Goal: Transaction & Acquisition: Purchase product/service

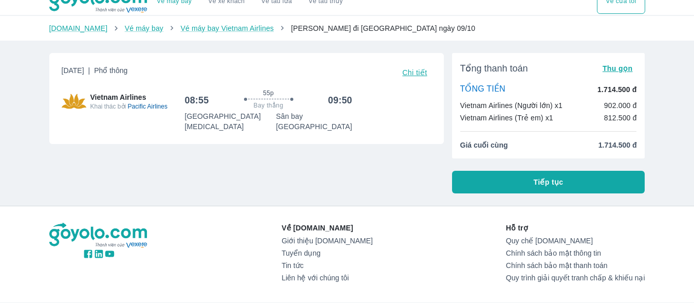
scroll to position [4, 0]
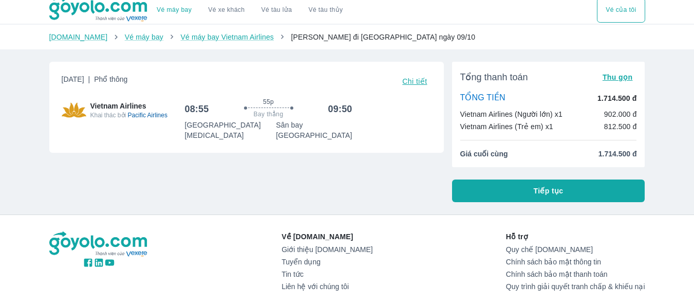
click at [619, 77] on span "Thu gọn" at bounding box center [618, 77] width 30 height 8
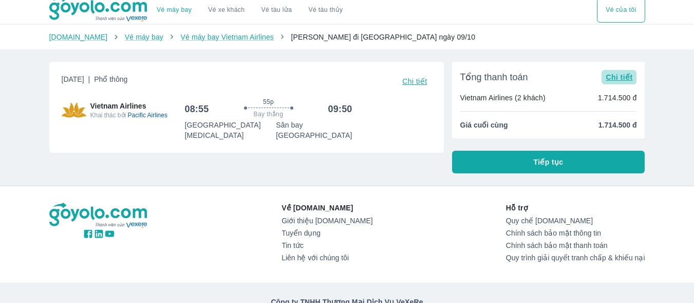
click at [619, 77] on span "Chi tiết" at bounding box center [619, 77] width 27 height 8
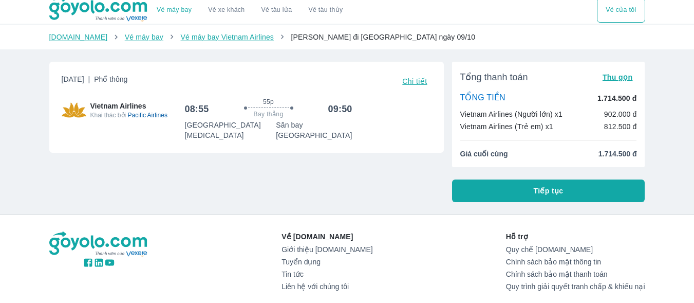
click at [506, 189] on button "Tiếp tục" at bounding box center [548, 190] width 193 height 23
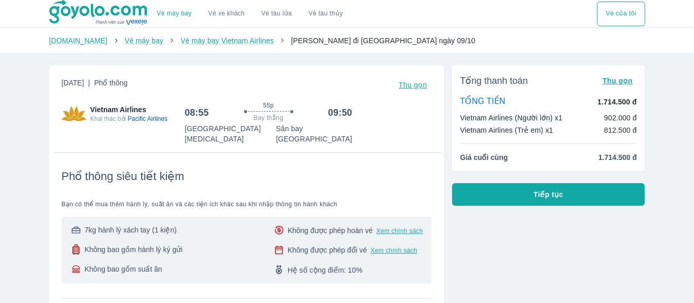
click at [491, 196] on button "Tiếp tục" at bounding box center [548, 194] width 193 height 23
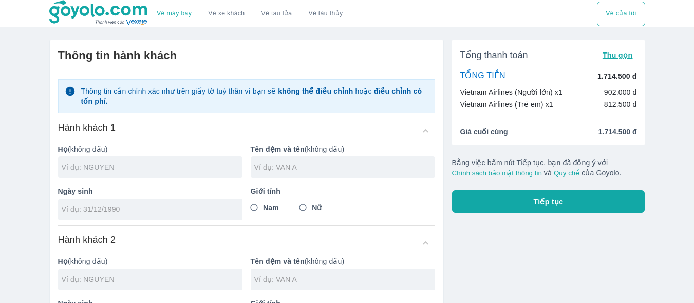
click at [166, 167] on input "text" at bounding box center [152, 167] width 181 height 10
type input "NGUYEN"
click at [301, 174] on div at bounding box center [343, 167] width 185 height 22
type input "THI KIEU OANH"
click at [162, 212] on input "tel" at bounding box center [147, 209] width 171 height 10
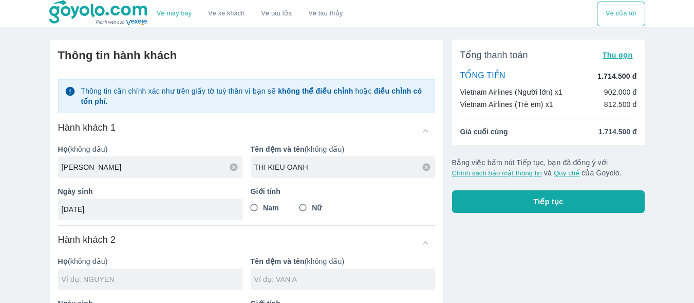
type input "04/09/1993"
click at [302, 211] on input "Nữ" at bounding box center [303, 207] width 19 height 19
radio input "true"
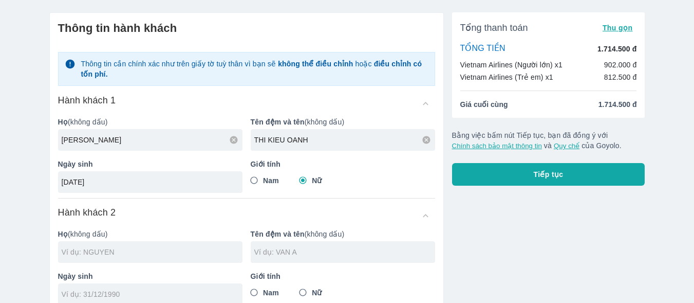
scroll to position [51, 0]
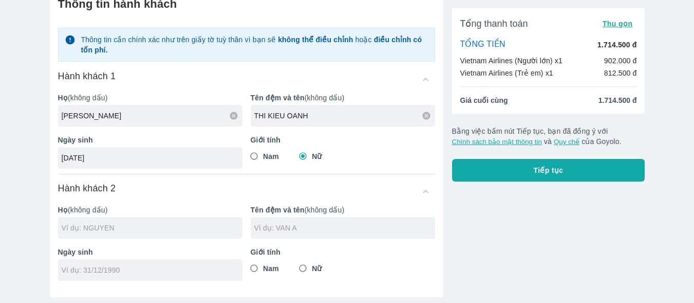
click at [143, 226] on input "text" at bounding box center [152, 228] width 181 height 10
type input "NGUYEN THI KIEU OANH"
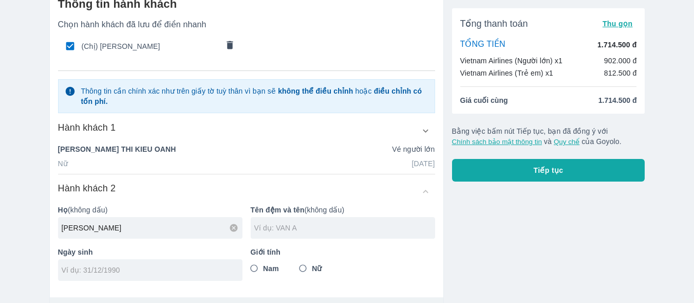
type input "NGUYEN"
click at [277, 230] on input "text" at bounding box center [344, 228] width 181 height 10
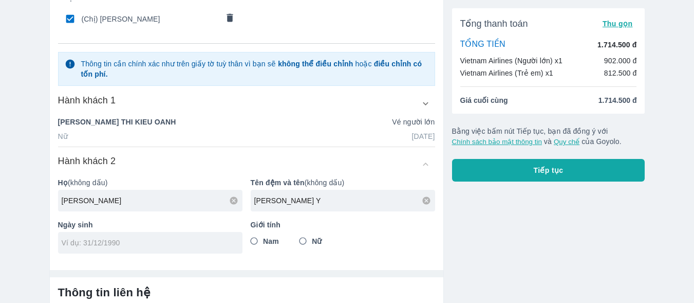
scroll to position [103, 0]
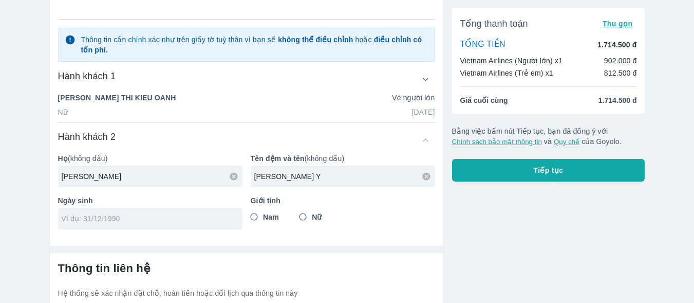
type input "HOANG THIEN Y"
click at [166, 224] on input "tel" at bounding box center [147, 218] width 171 height 10
type input "23/10/2020"
click at [306, 214] on input "Nữ" at bounding box center [303, 217] width 19 height 19
radio input "true"
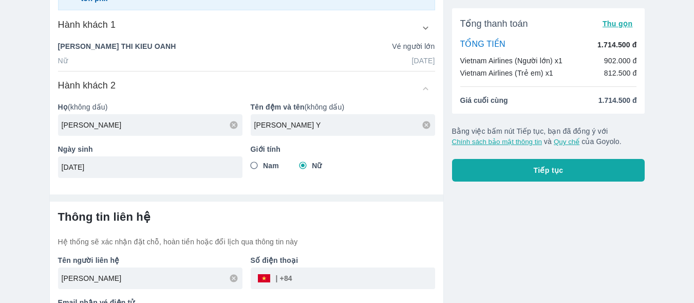
scroll to position [192, 0]
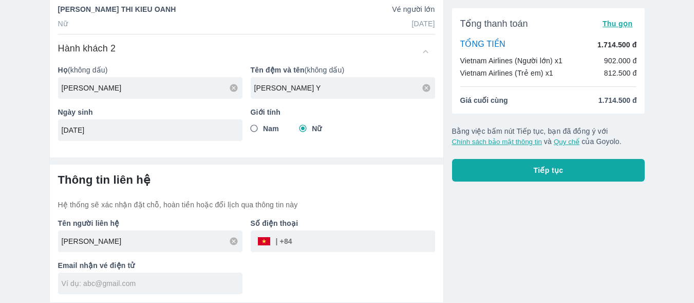
click at [303, 238] on input "tel" at bounding box center [363, 241] width 143 height 25
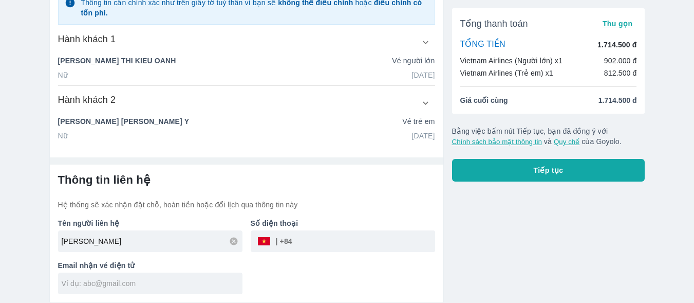
scroll to position [140, 0]
type input "854097179"
click at [142, 285] on input "text" at bounding box center [152, 283] width 181 height 10
type input "kieuoanh409@gmail.com"
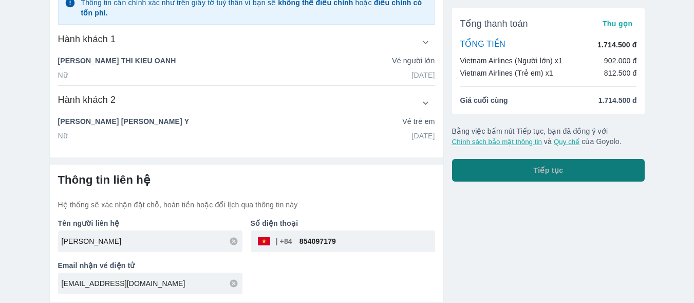
click at [519, 174] on button "Tiếp tục" at bounding box center [548, 170] width 193 height 23
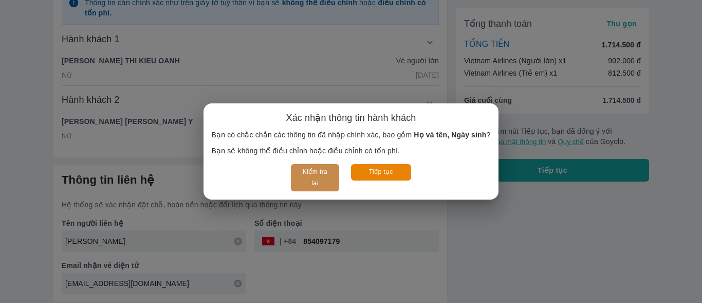
click at [307, 181] on button "Kiểm tra lại" at bounding box center [315, 177] width 48 height 27
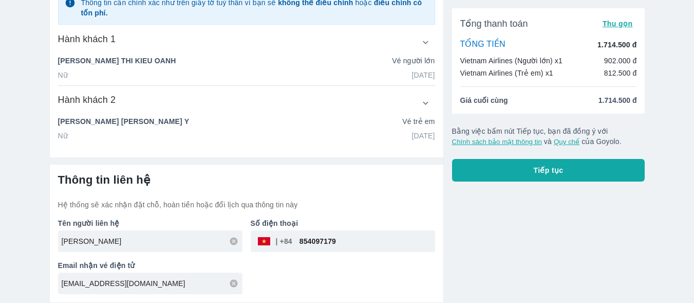
click at [506, 167] on button "Tiếp tục" at bounding box center [548, 170] width 193 height 23
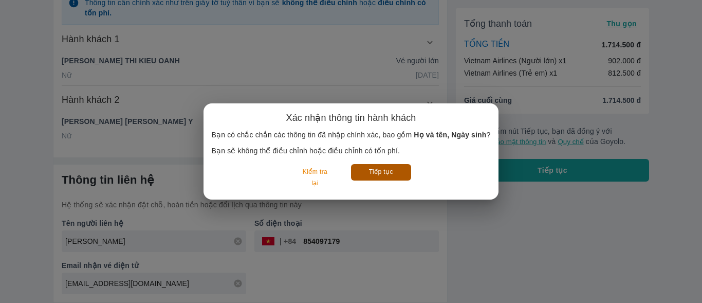
click at [389, 174] on button "Tiếp tục" at bounding box center [381, 172] width 60 height 16
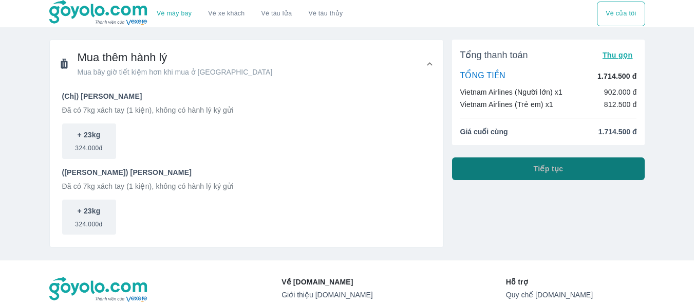
click at [548, 169] on span "Tiếp tục" at bounding box center [549, 168] width 30 height 10
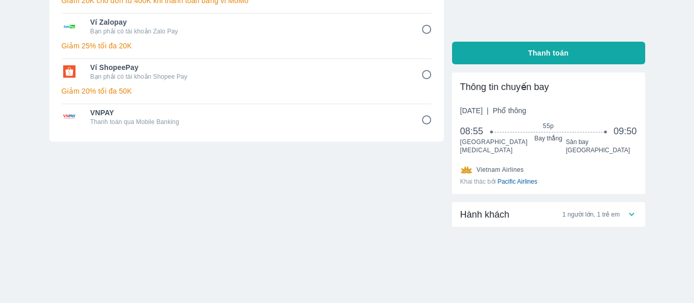
scroll to position [169, 0]
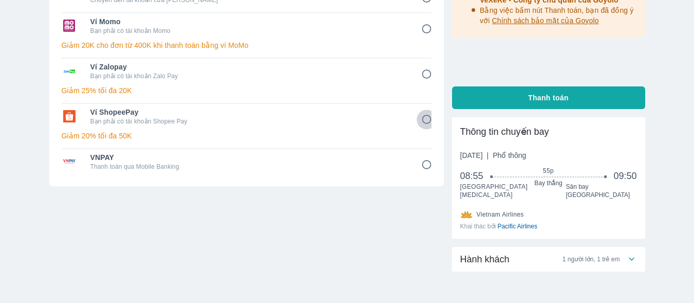
click at [426, 119] on input "6" at bounding box center [427, 119] width 20 height 20
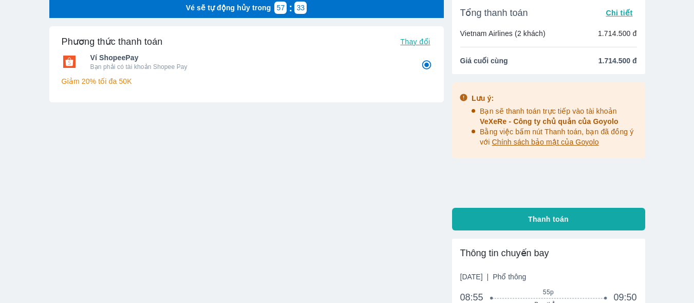
scroll to position [103, 0]
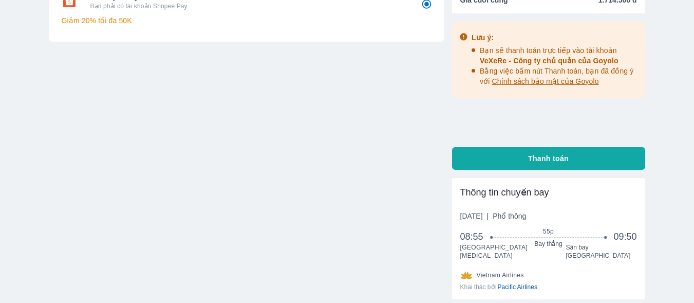
click at [575, 153] on button "Thanh toán" at bounding box center [548, 158] width 193 height 23
radio input "true"
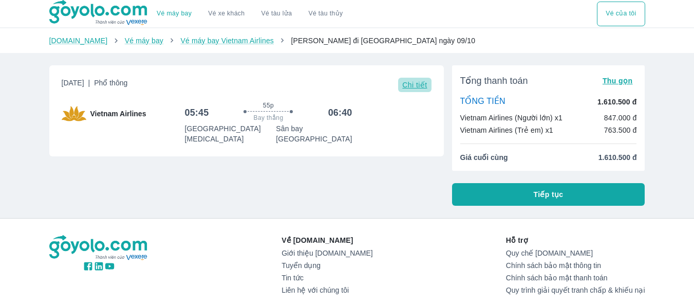
click at [404, 88] on span "Chi tiết" at bounding box center [414, 85] width 25 height 8
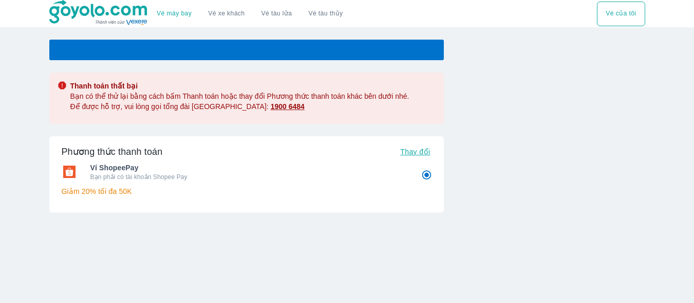
radio input "false"
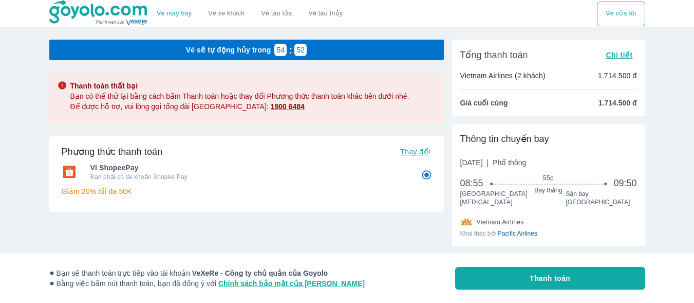
click at [61, 84] on img at bounding box center [62, 85] width 9 height 9
click at [25, 113] on div "Vé máy bay Vé xe khách Vé tàu lửa Vé tàu thủy Vé của tôi Vé sẽ tự động hủy tron…" at bounding box center [347, 174] width 694 height 348
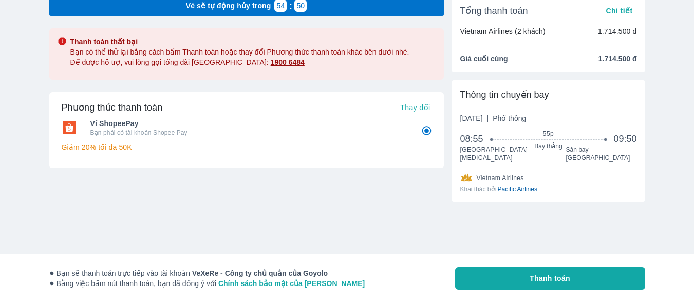
scroll to position [46, 0]
